Goal: Task Accomplishment & Management: Manage account settings

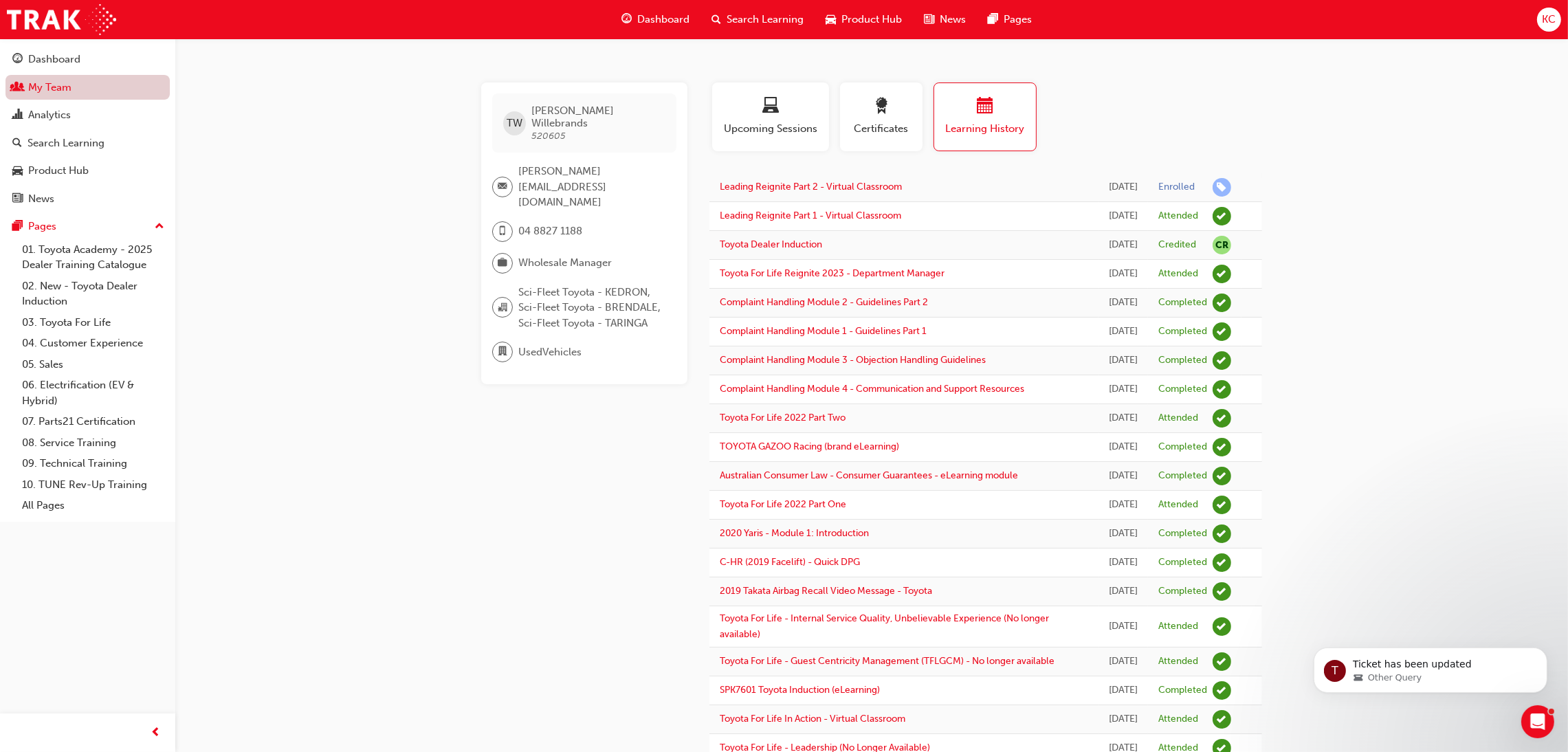
click at [39, 88] on link "My Team" at bounding box center [87, 88] width 164 height 25
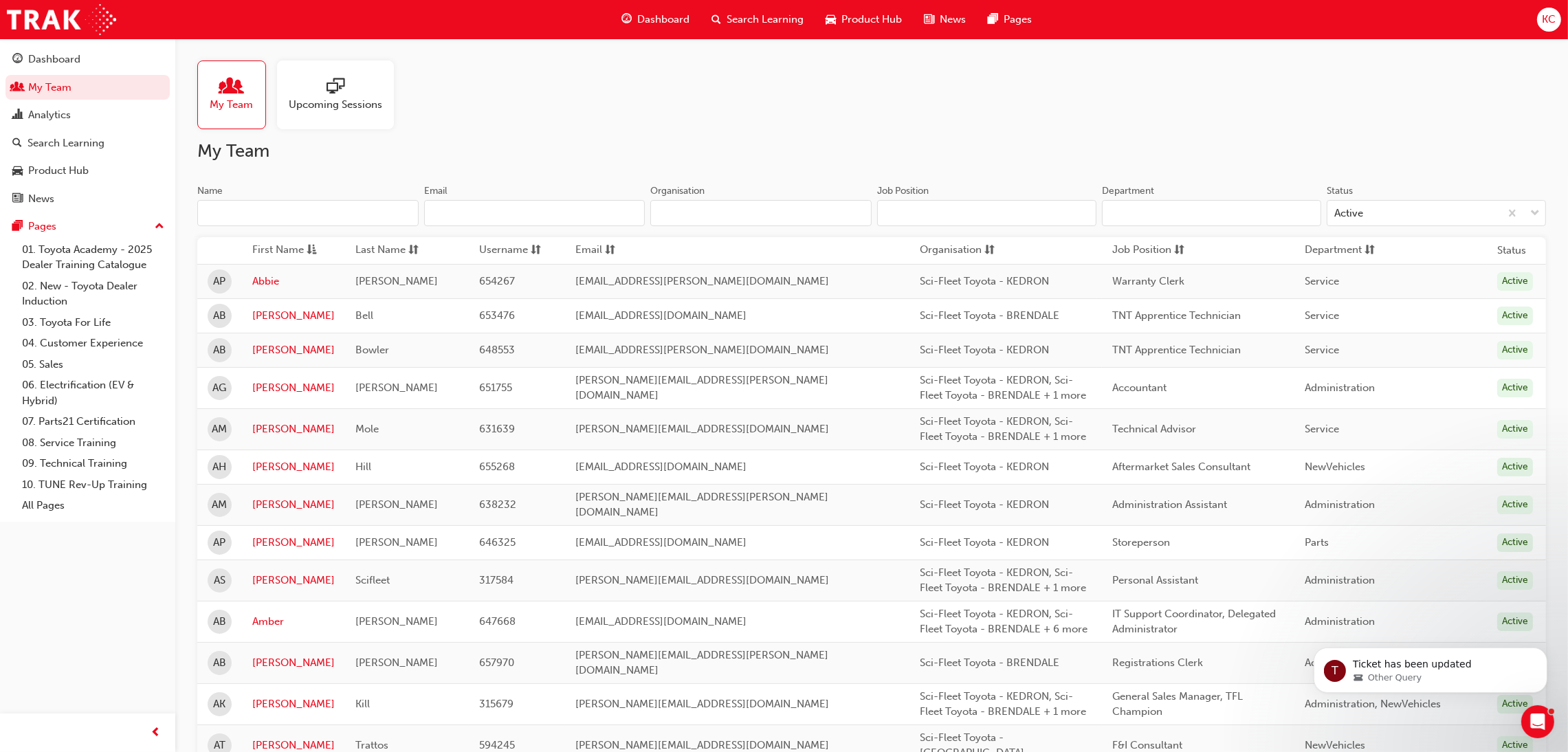
click at [284, 214] on input "Name" at bounding box center [308, 212] width 221 height 26
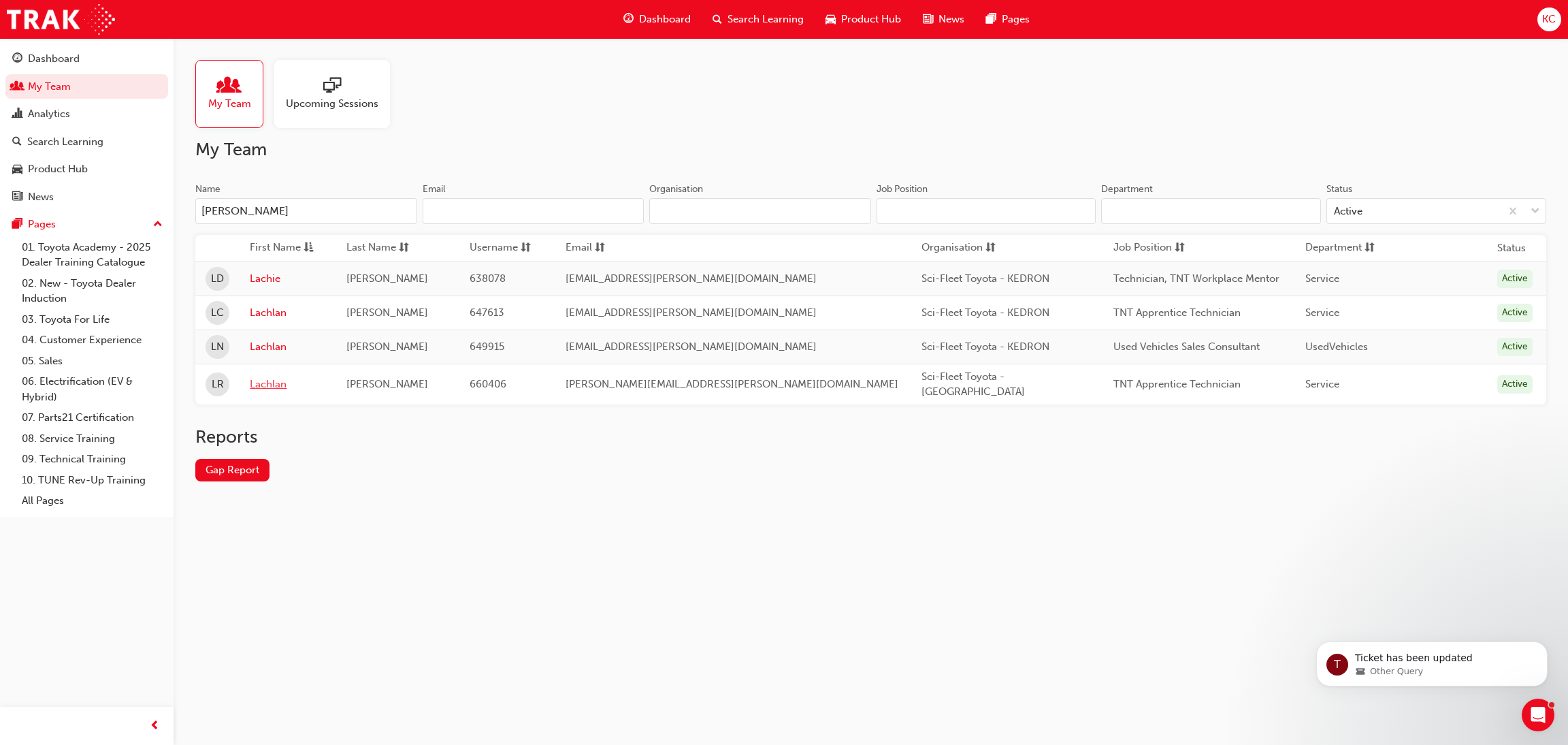
type input "[PERSON_NAME]"
click at [284, 381] on link "Lachlan" at bounding box center [287, 384] width 75 height 16
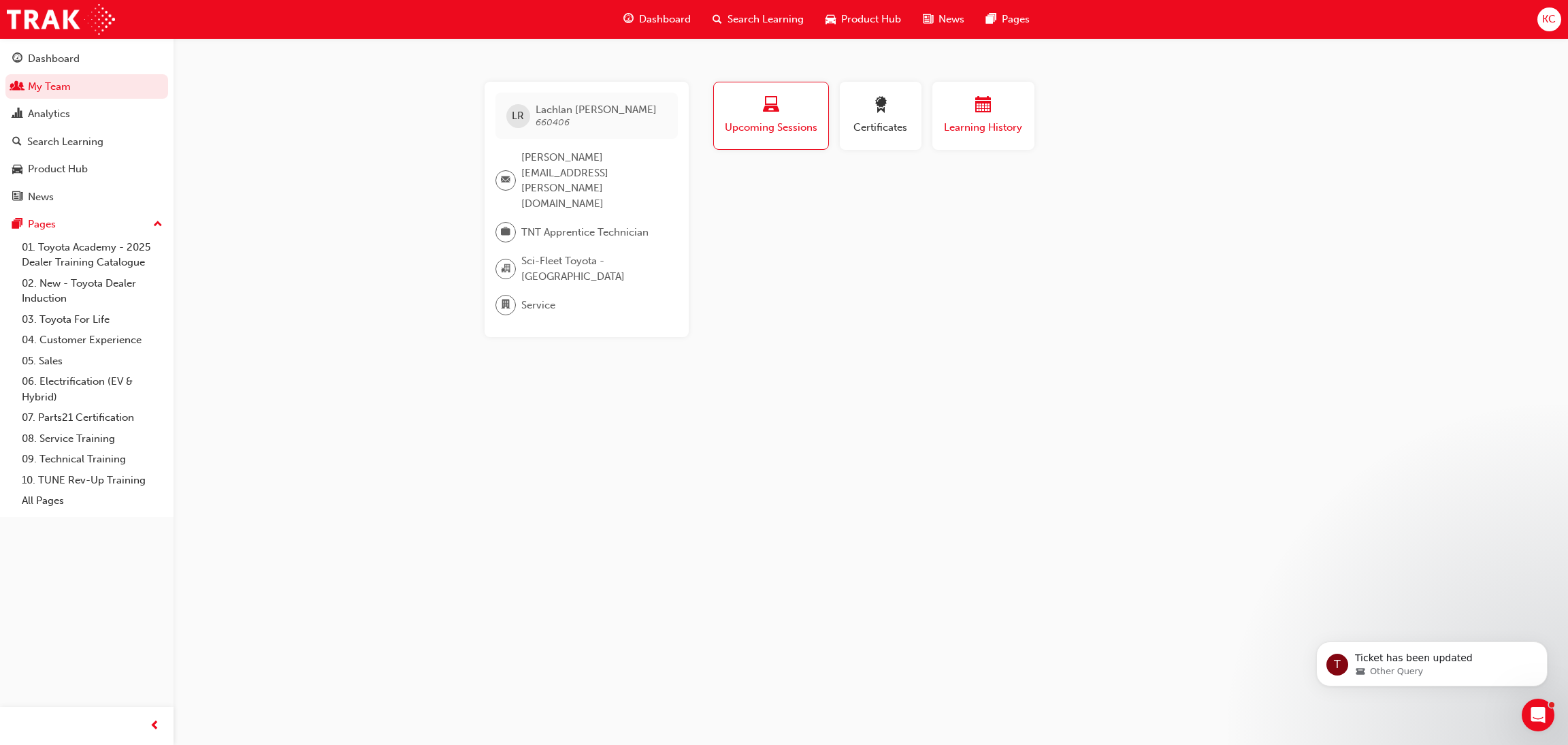
click at [1006, 123] on span "Learning History" at bounding box center [983, 128] width 82 height 16
click at [47, 90] on link "My Team" at bounding box center [86, 87] width 162 height 25
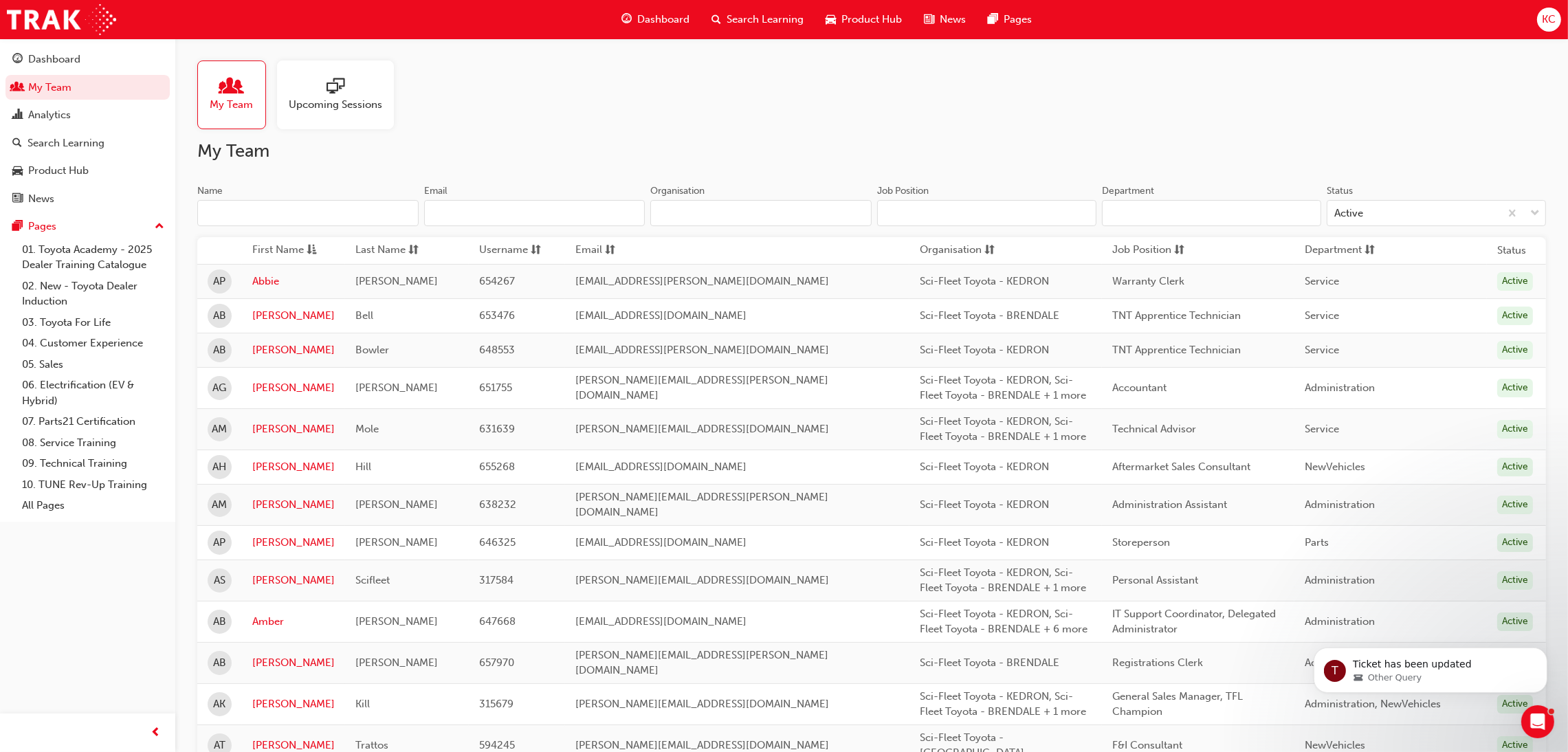
click at [284, 210] on input "Name" at bounding box center [308, 212] width 221 height 26
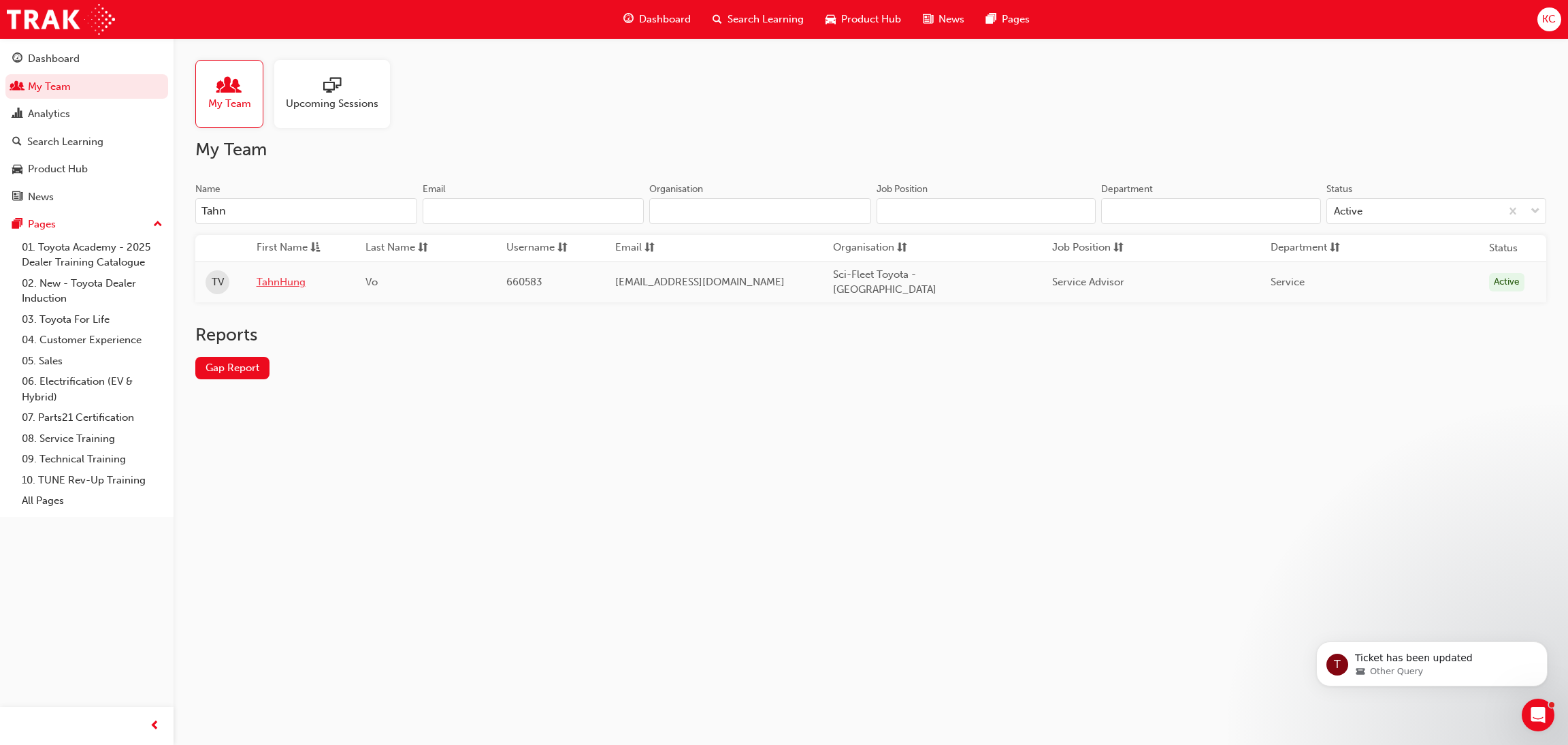
type input "Tahn"
click at [270, 278] on link "TahnHung" at bounding box center [301, 282] width 89 height 16
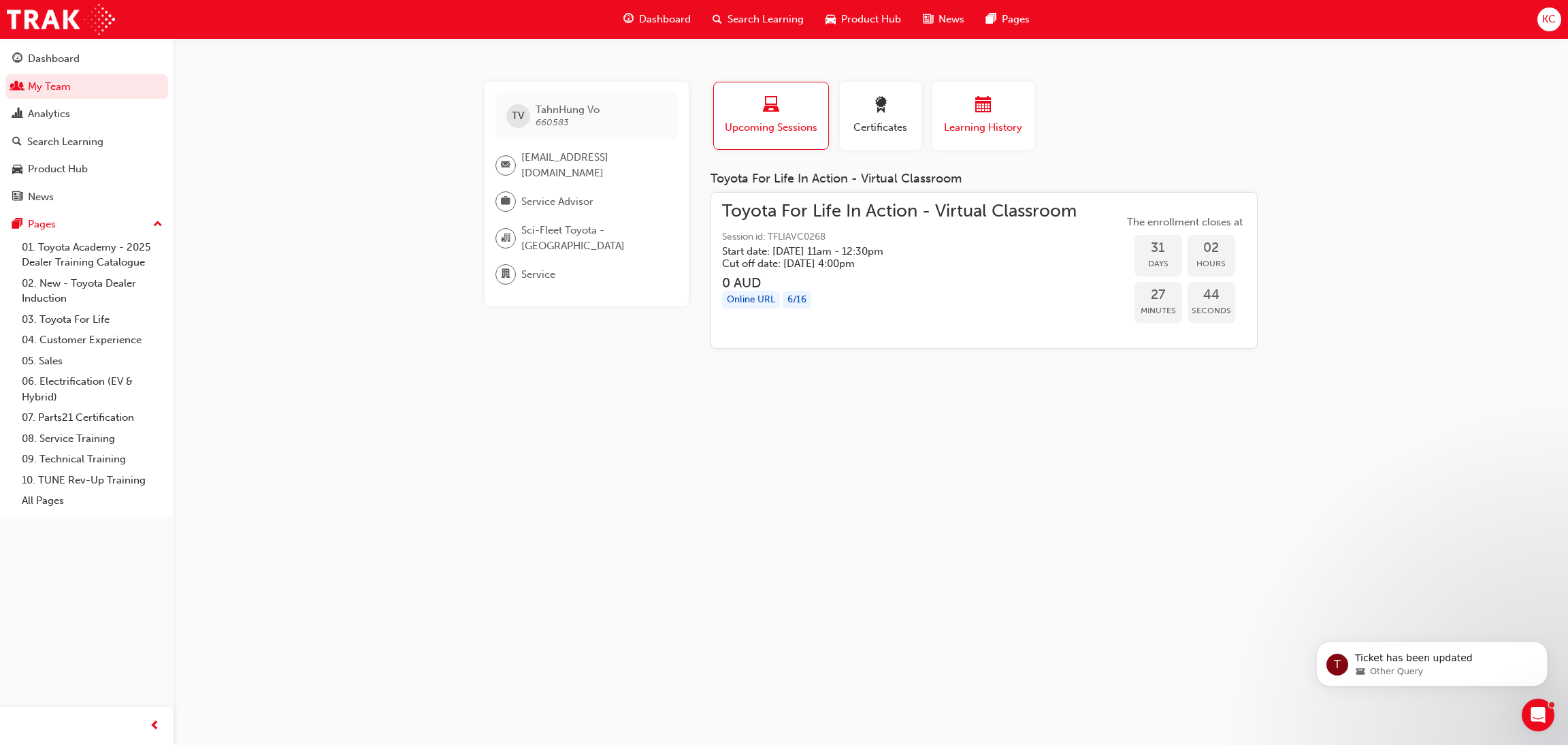
click at [967, 124] on span "Learning History" at bounding box center [983, 128] width 82 height 16
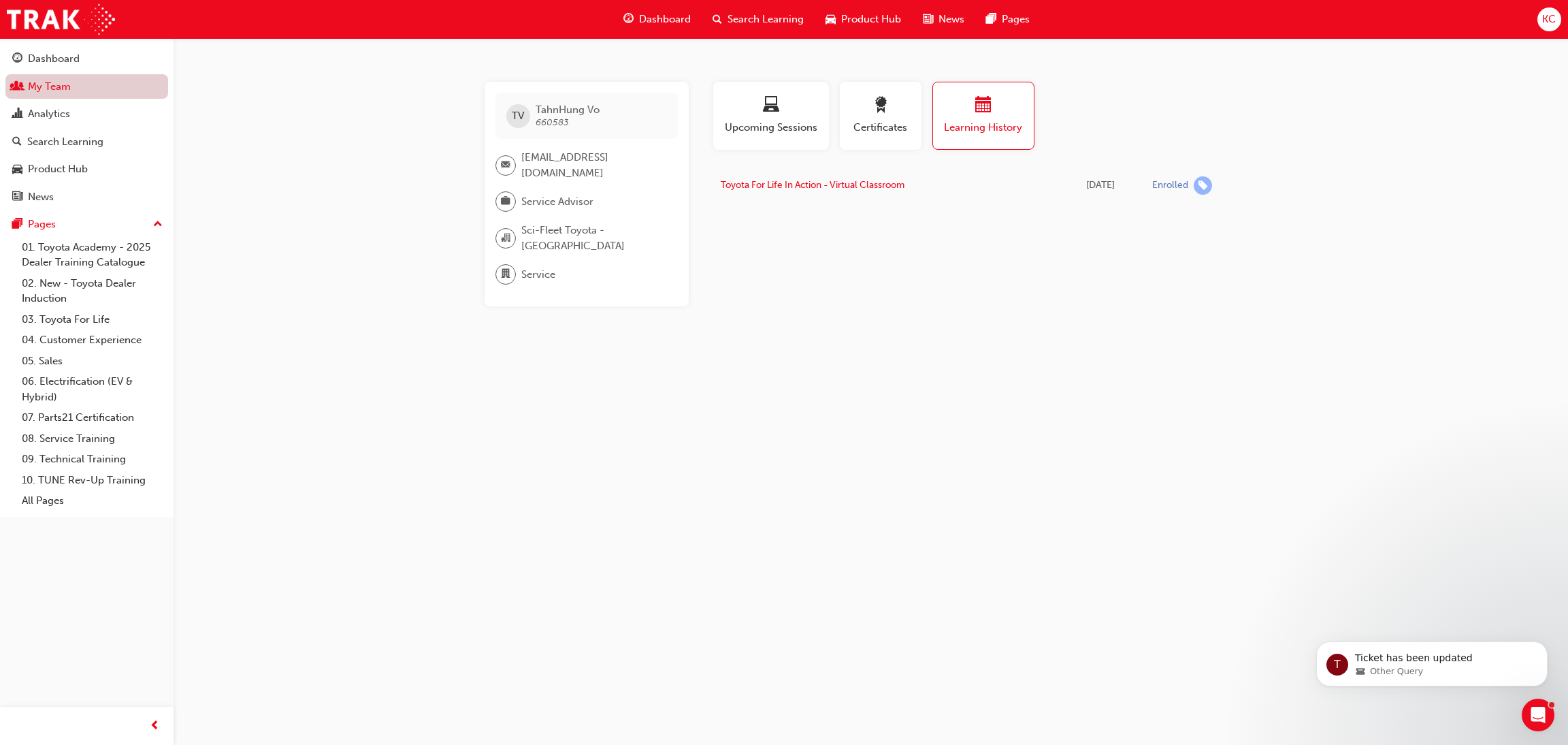
click at [95, 94] on link "My Team" at bounding box center [86, 87] width 162 height 25
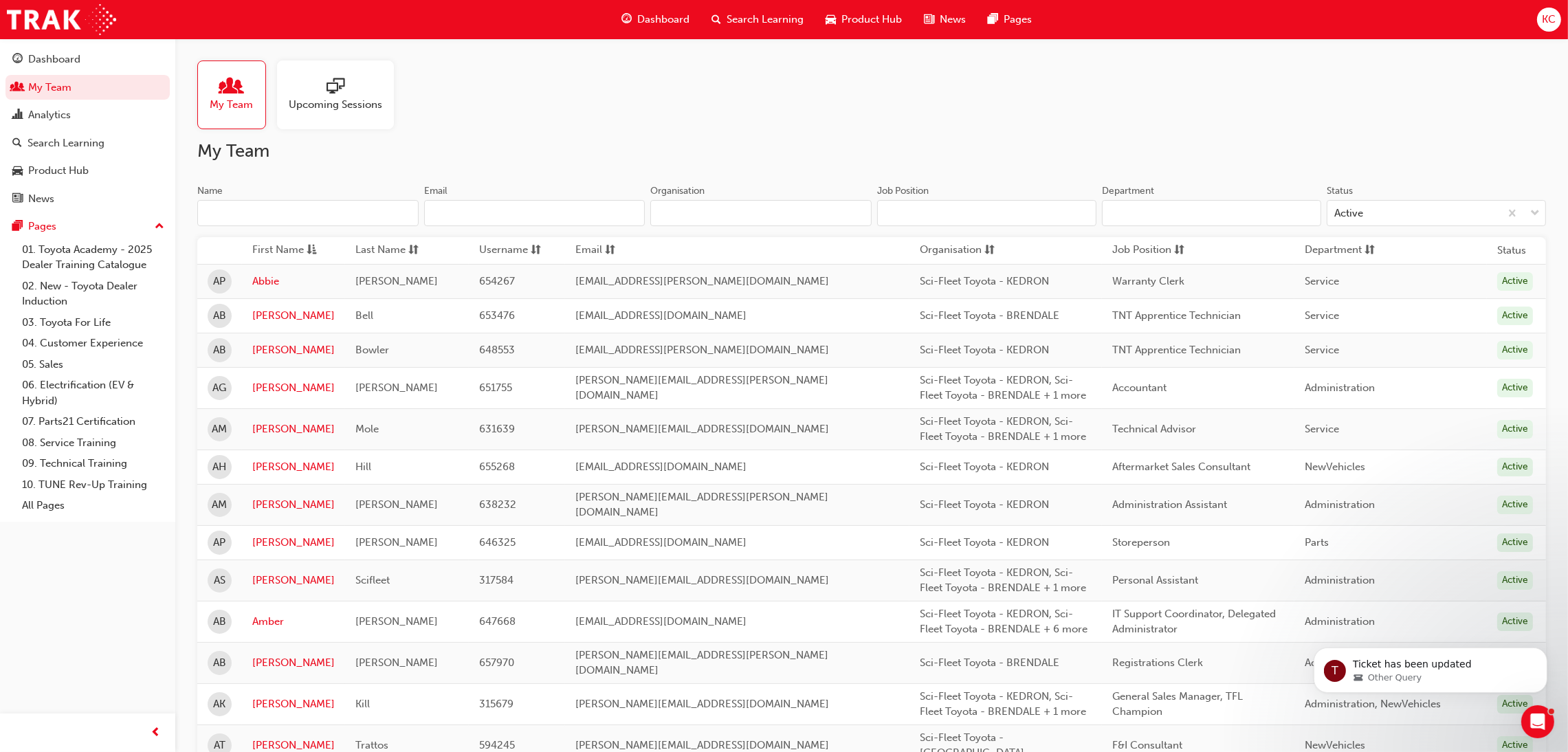
click at [269, 210] on input "Name" at bounding box center [308, 212] width 221 height 26
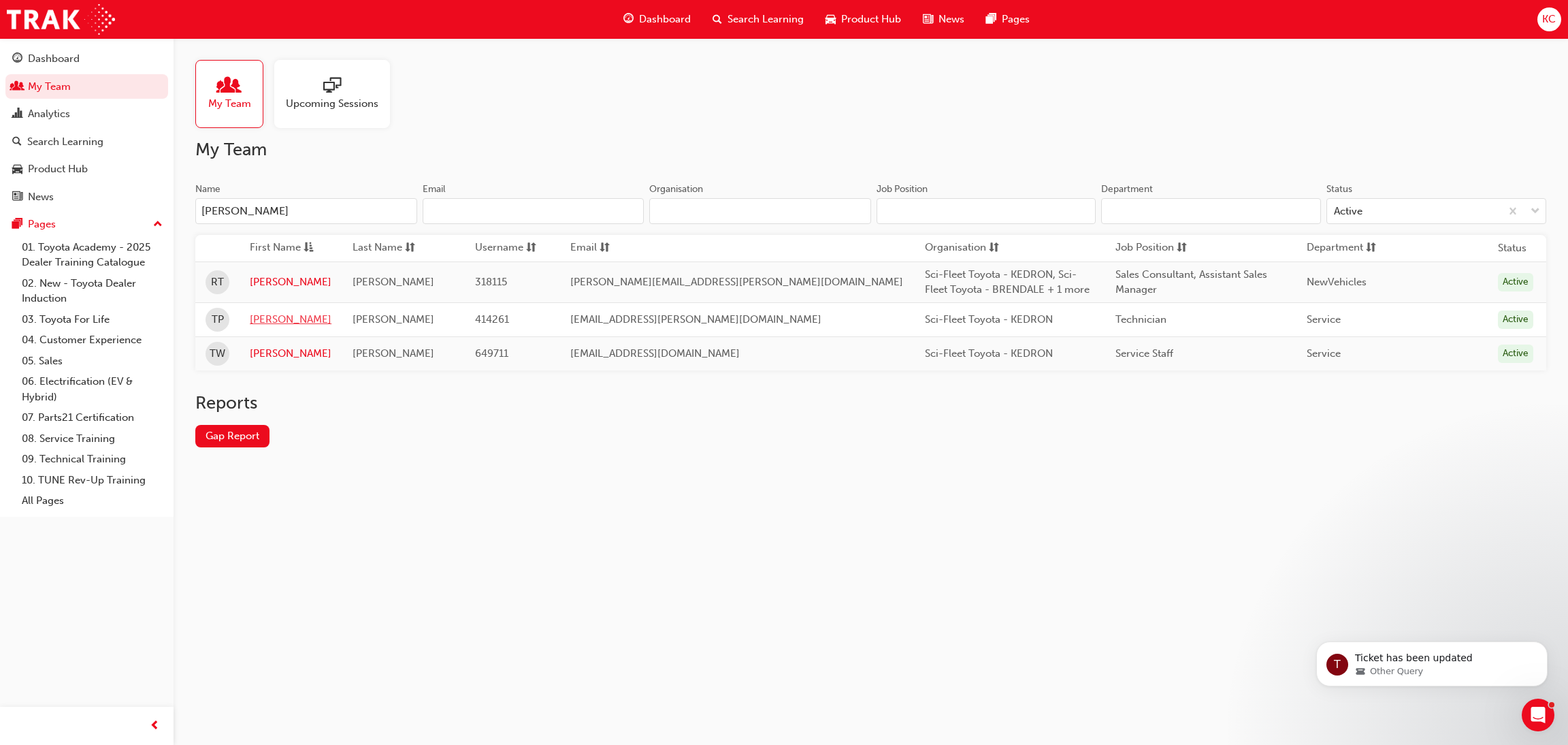
type input "[PERSON_NAME]"
click at [279, 314] on link "[PERSON_NAME]" at bounding box center [290, 320] width 82 height 16
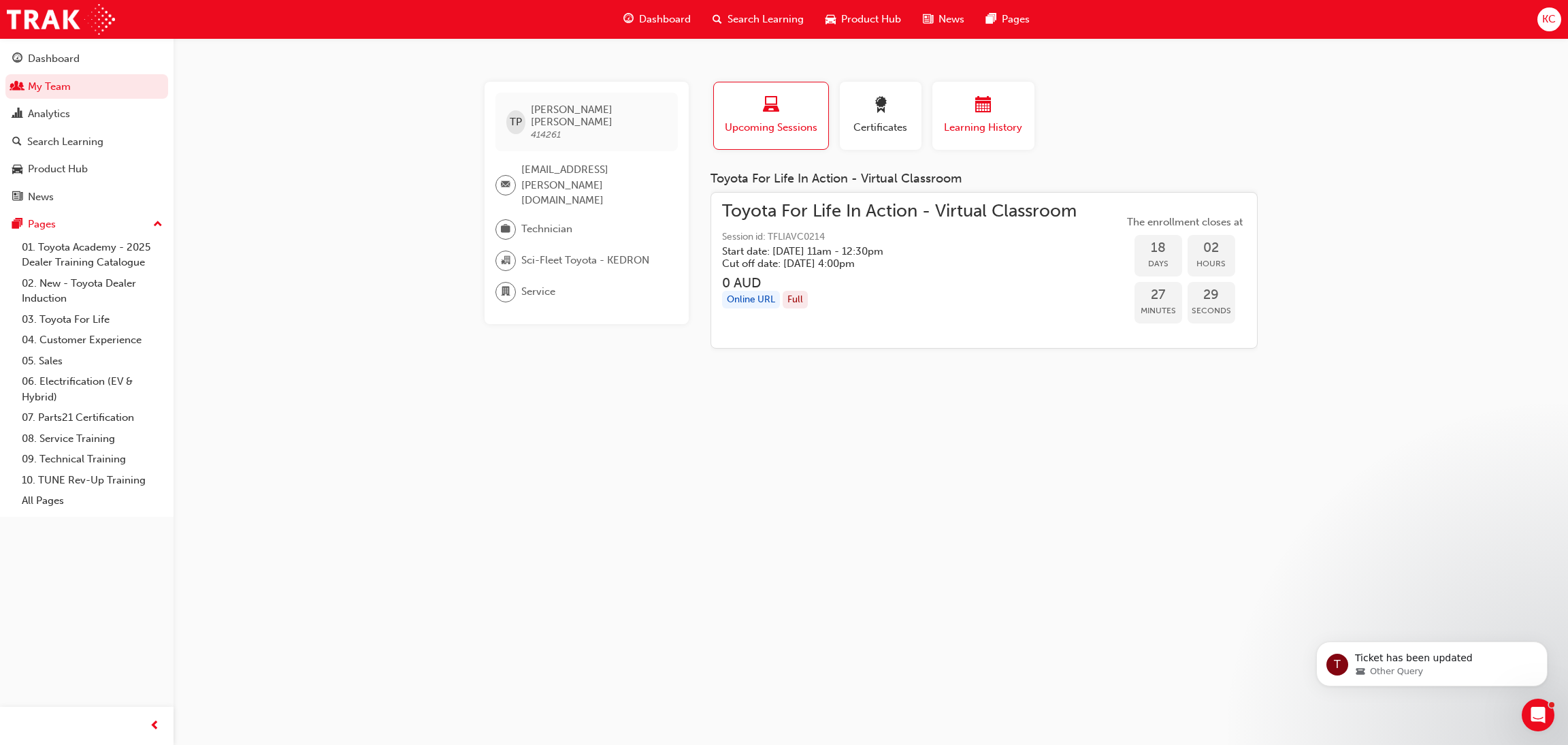
click at [1015, 107] on div "button" at bounding box center [983, 107] width 82 height 21
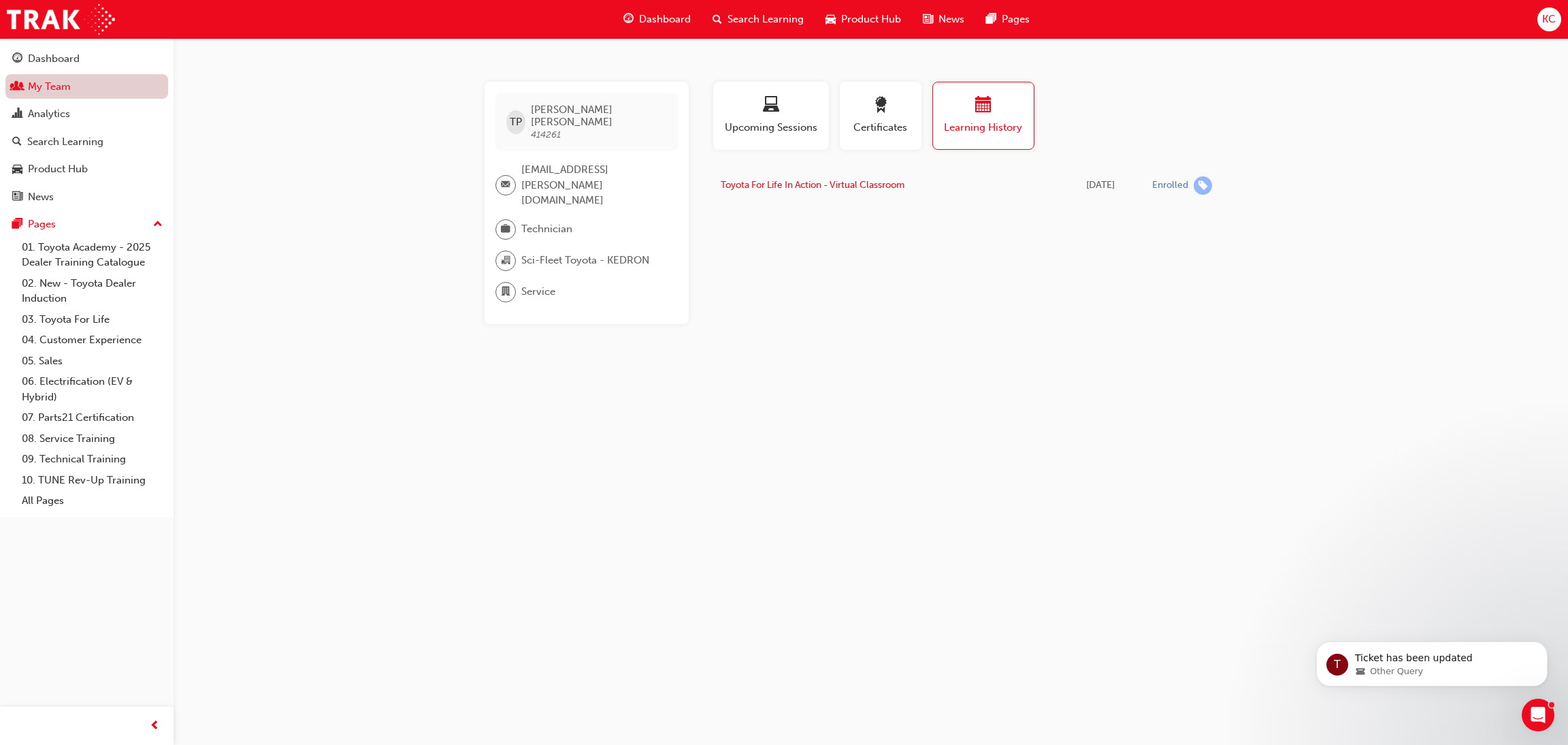
click at [43, 83] on link "My Team" at bounding box center [86, 87] width 162 height 25
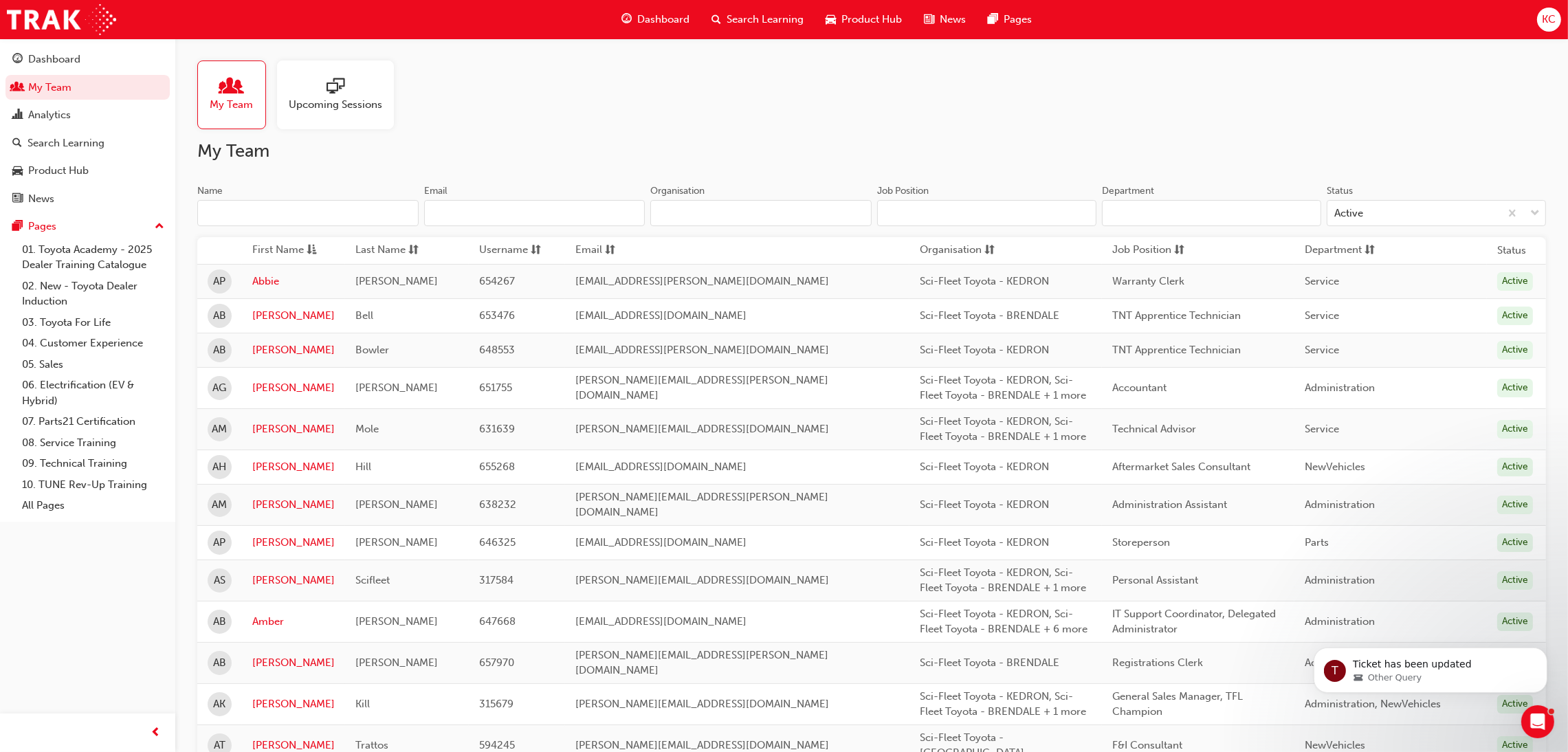
click at [284, 212] on input "Name" at bounding box center [308, 212] width 221 height 26
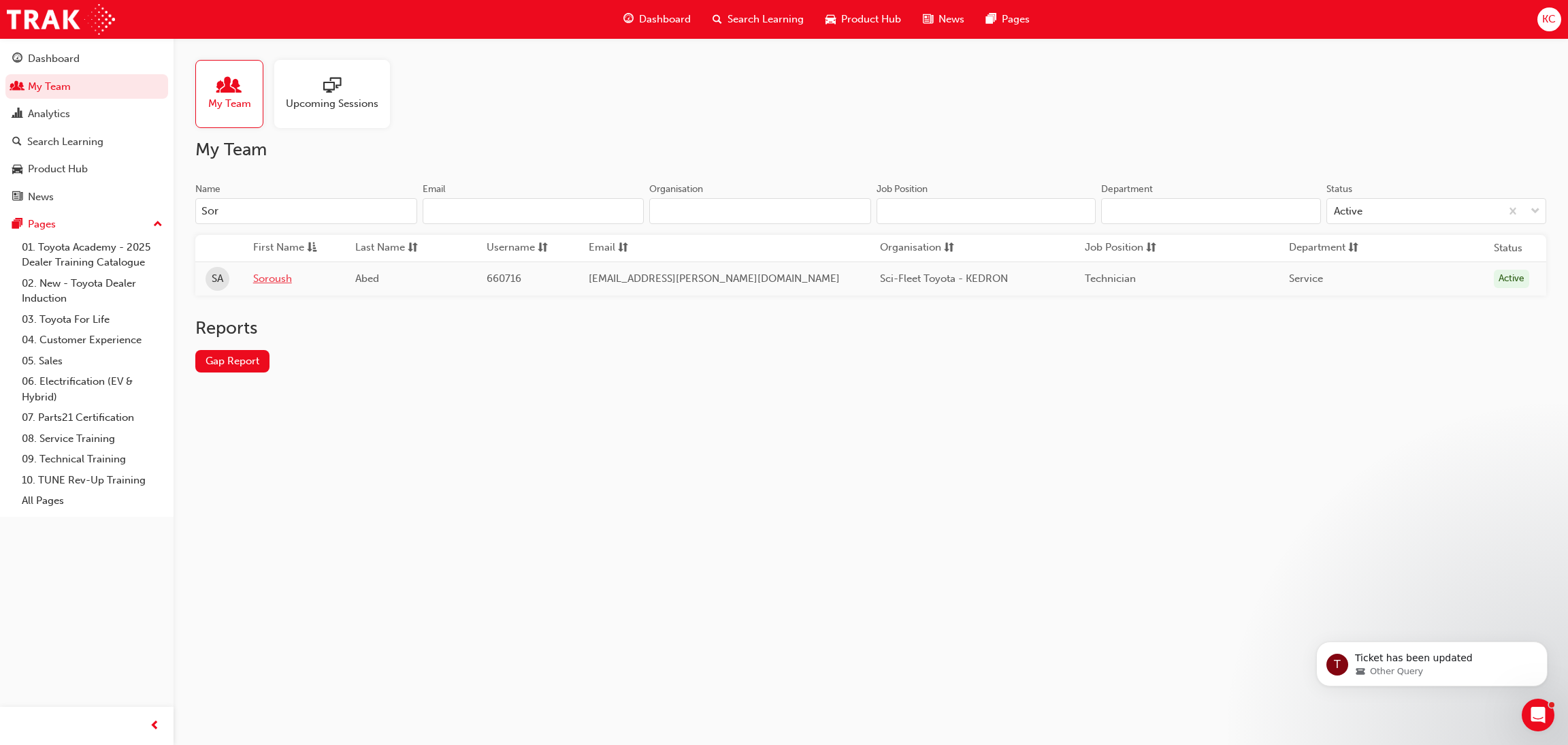
type input "Sor"
click at [276, 281] on link "Soroush" at bounding box center [294, 279] width 82 height 16
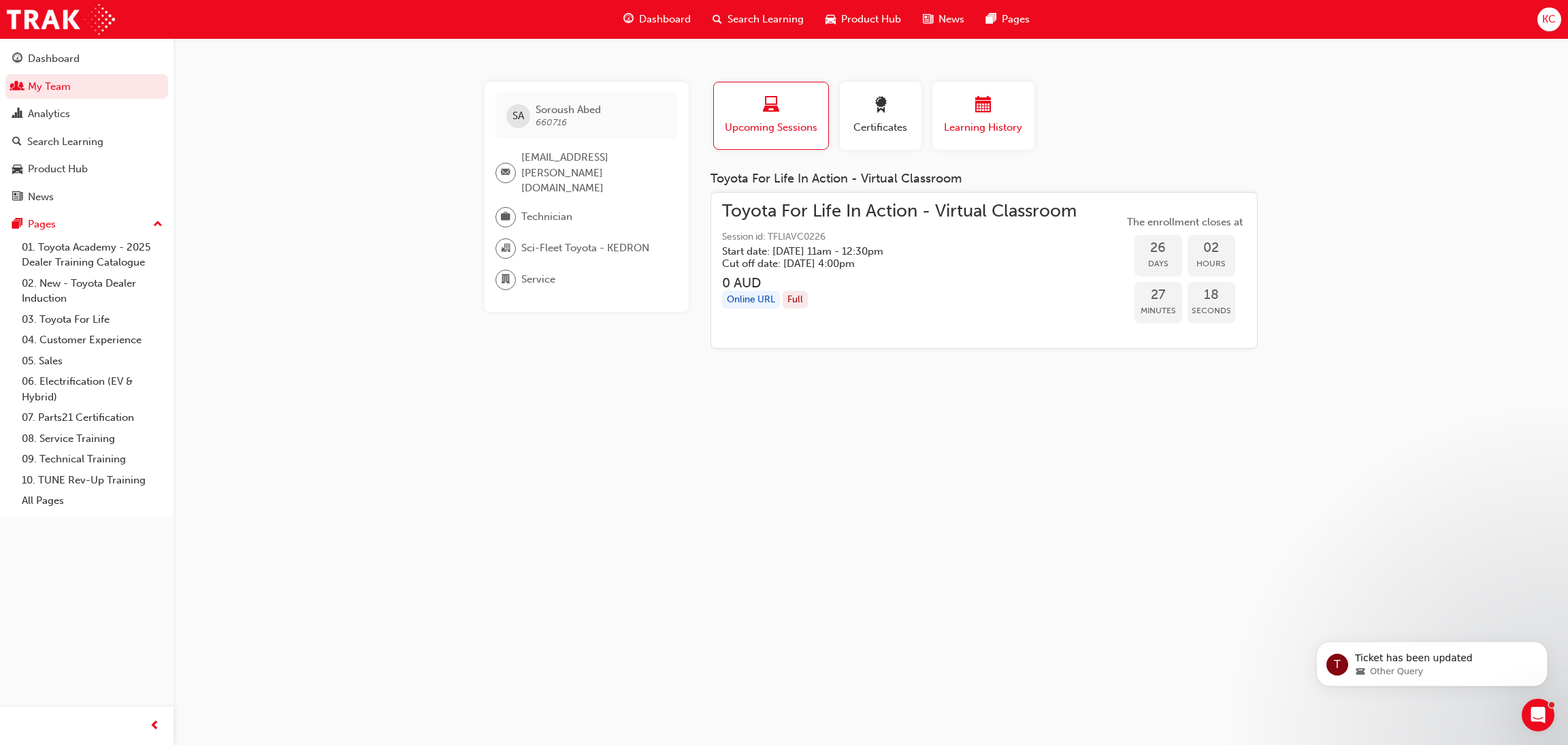
click at [961, 116] on div "Learning History" at bounding box center [983, 116] width 82 height 39
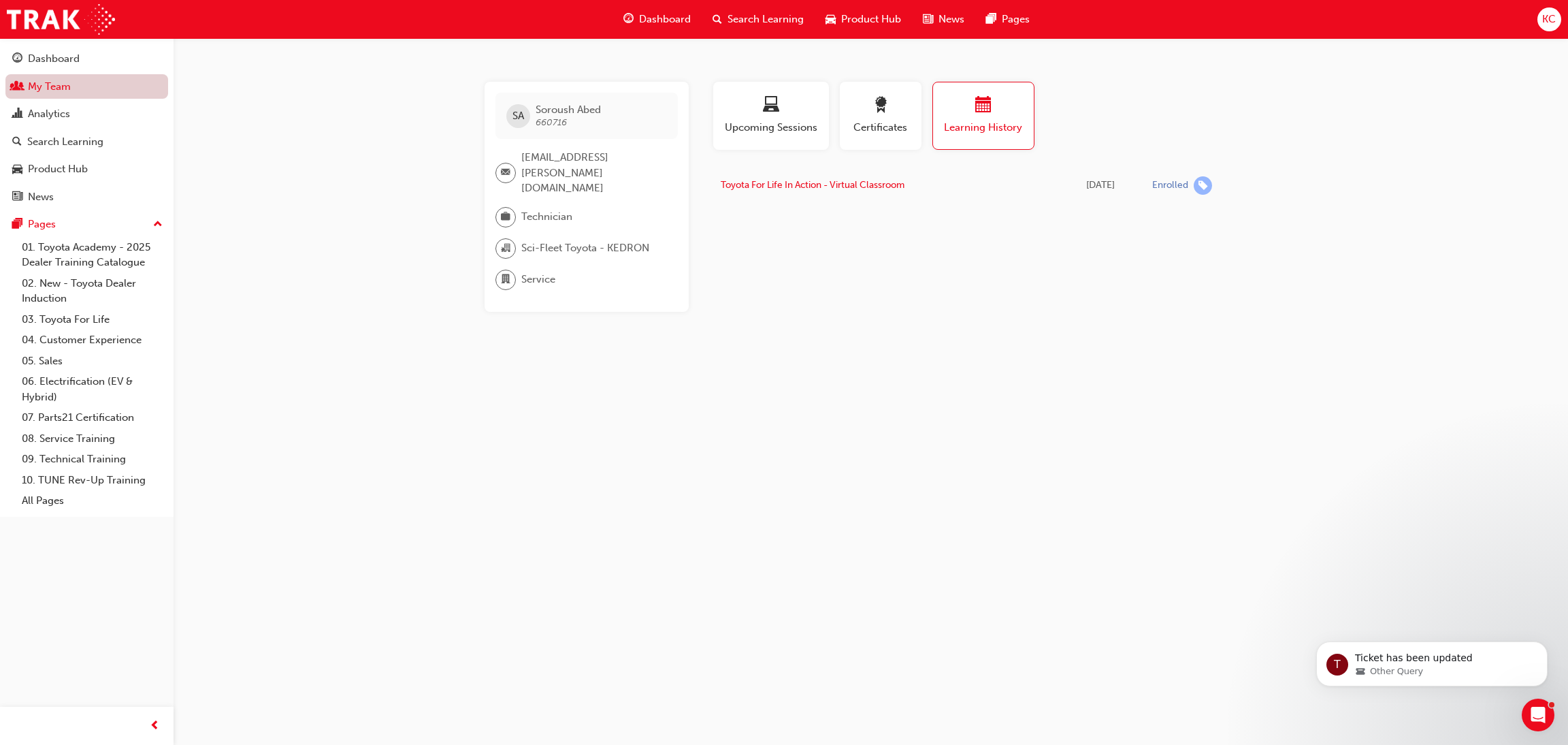
click at [39, 88] on link "My Team" at bounding box center [86, 87] width 162 height 25
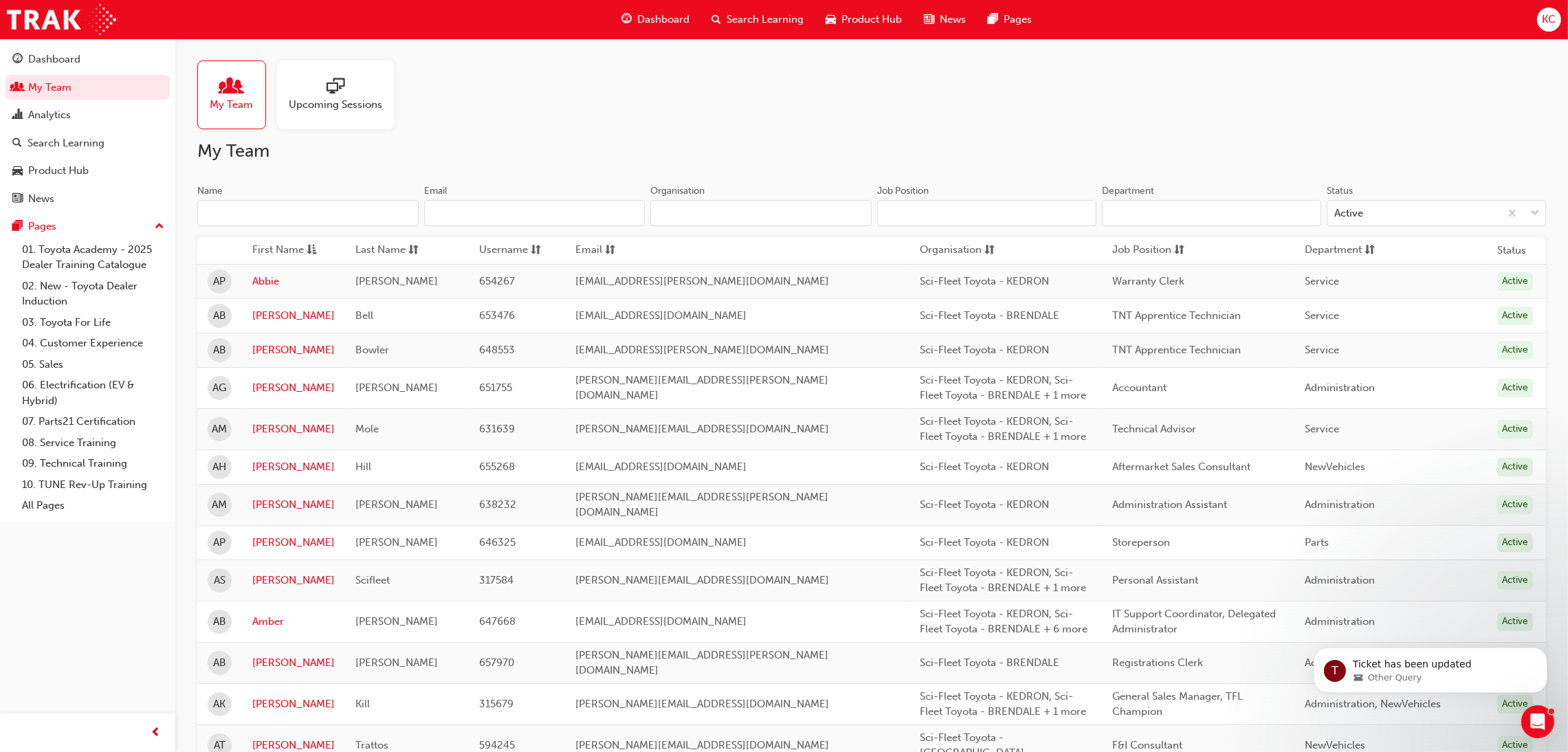
click at [261, 206] on input "Name" at bounding box center [308, 212] width 221 height 26
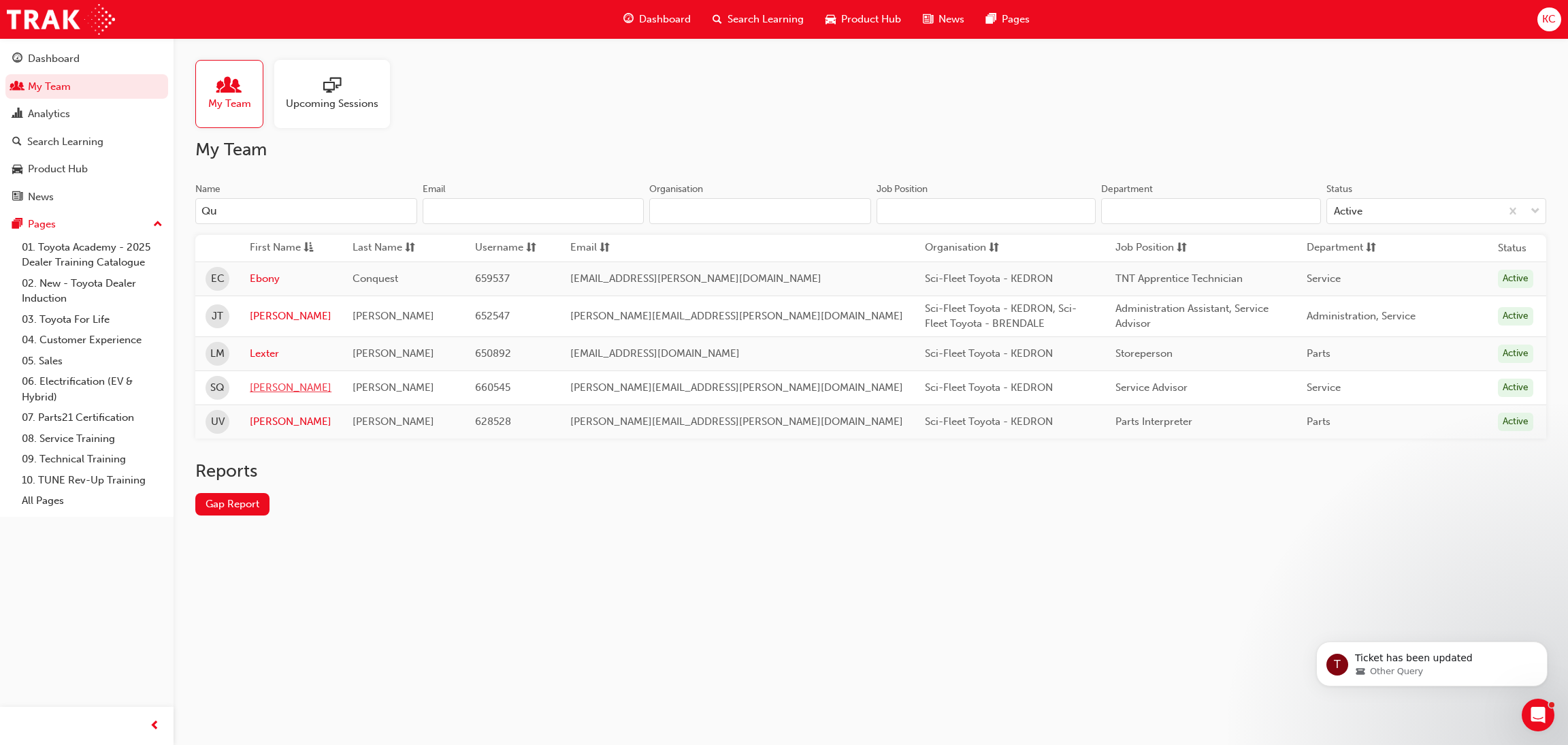
type input "Qu"
click at [276, 390] on link "[PERSON_NAME]" at bounding box center [290, 388] width 82 height 16
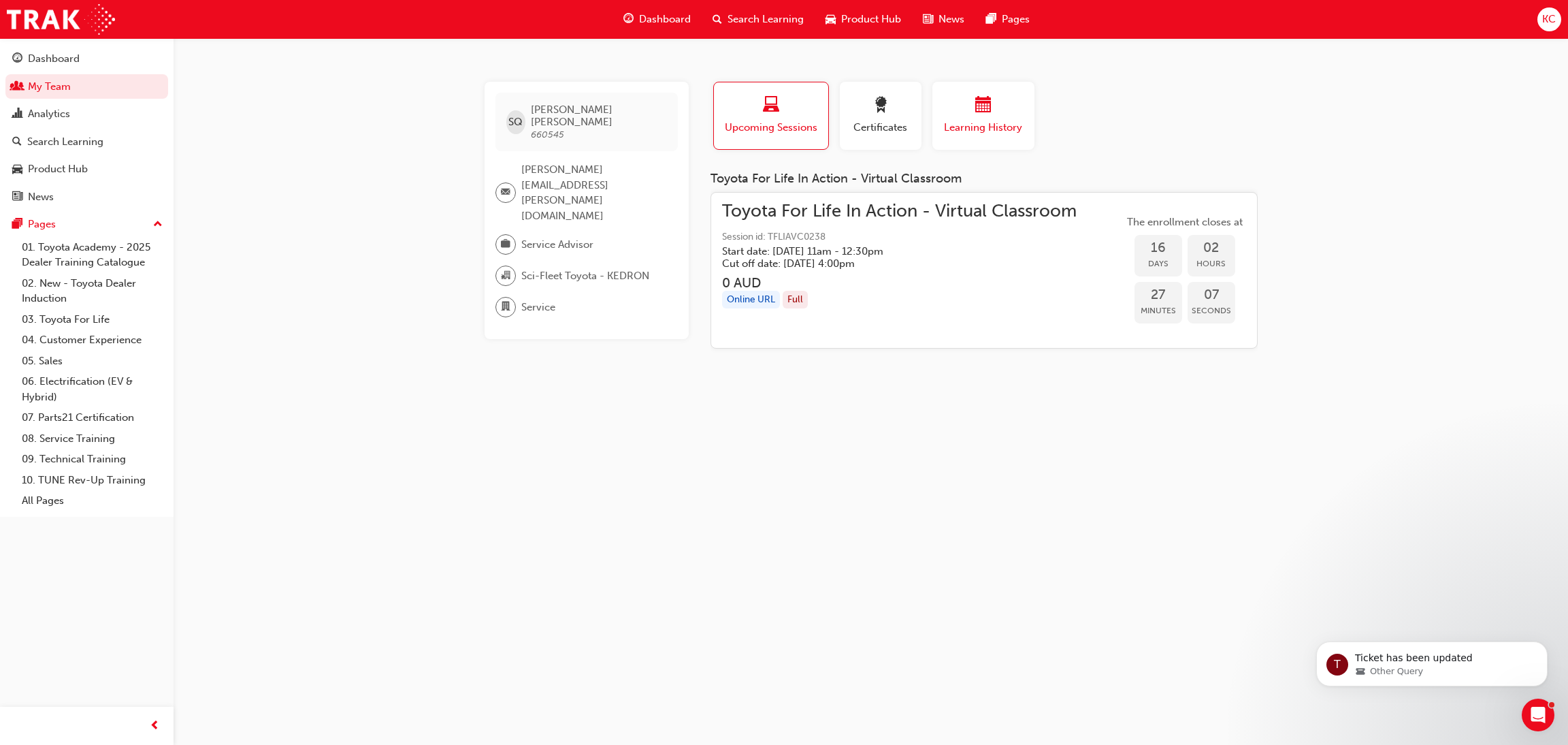
click at [985, 124] on span "Learning History" at bounding box center [983, 128] width 82 height 16
